Goal: Task Accomplishment & Management: Manage account settings

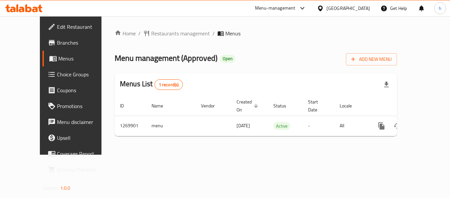
click at [296, 5] on div "Menu-management" at bounding box center [275, 8] width 41 height 8
click at [260, 72] on div "Restaurant-Management" at bounding box center [269, 72] width 52 height 7
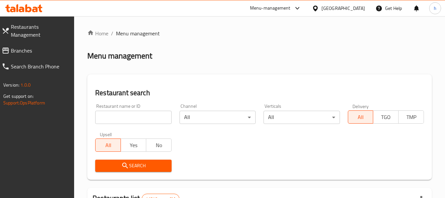
click at [25, 46] on span "Branches" at bounding box center [40, 50] width 58 height 8
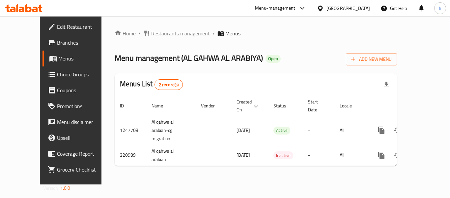
click at [284, 6] on div "Menu-management" at bounding box center [275, 8] width 41 height 8
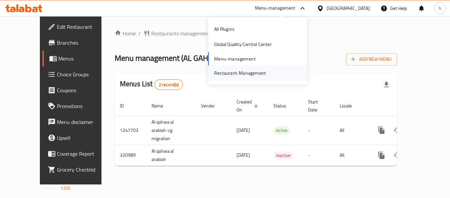
click at [265, 80] on div "Restaurant-Management" at bounding box center [240, 72] width 62 height 15
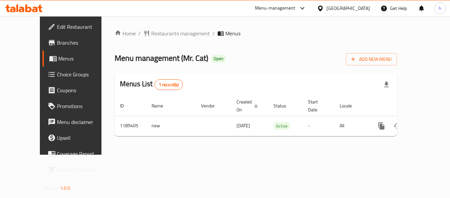
click at [296, 11] on div "Menu-management" at bounding box center [275, 8] width 41 height 8
click at [281, 74] on div "Restaurant-Management" at bounding box center [269, 72] width 52 height 7
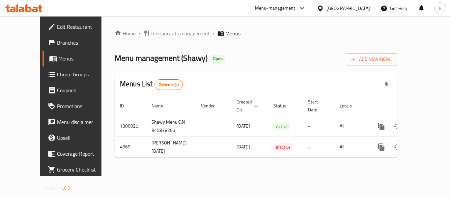
click at [295, 9] on div "Menu-management" at bounding box center [275, 8] width 41 height 8
click at [261, 73] on div "Restaurant-Management" at bounding box center [269, 72] width 52 height 7
